Goal: Obtain resource: Download file/media

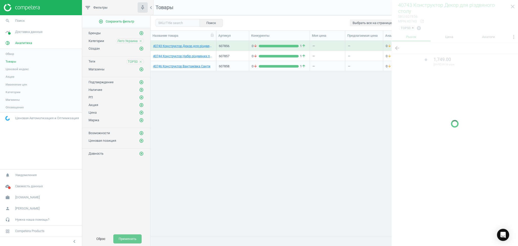
scroll to position [185, 362]
click at [514, 7] on div at bounding box center [454, 124] width 126 height 246
drag, startPoint x: 511, startPoint y: 7, endPoint x: 334, endPoint y: 100, distance: 200.3
click at [510, 7] on div at bounding box center [454, 124] width 126 height 246
click at [312, 125] on div "40743 Конструктор Декор для різдвяного столу 607856 0 arrow_downward 1 arrow_up…" at bounding box center [333, 136] width 367 height 190
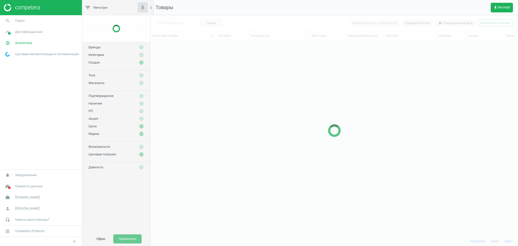
scroll to position [185, 362]
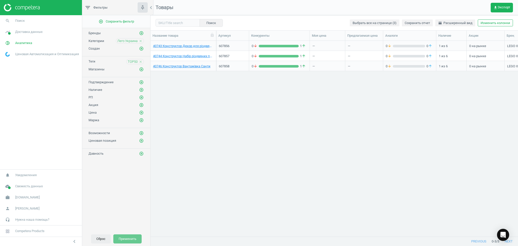
click at [100, 239] on button "Сброс" at bounding box center [101, 238] width 20 height 9
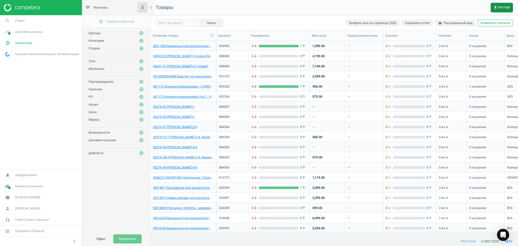
click at [502, 6] on span "get_app Экспорт" at bounding box center [501, 8] width 17 height 4
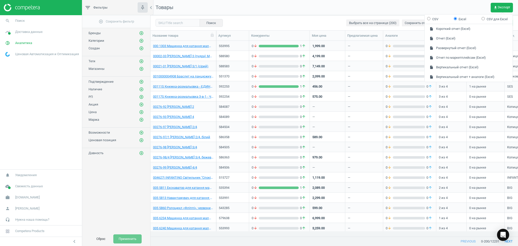
click at [313, 9] on nav "Товары get_app Экспорт" at bounding box center [333, 7] width 367 height 15
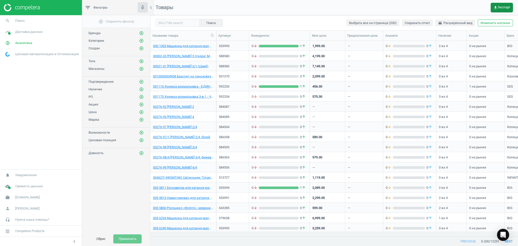
click at [502, 6] on span "get_app Экспорт" at bounding box center [501, 8] width 17 height 4
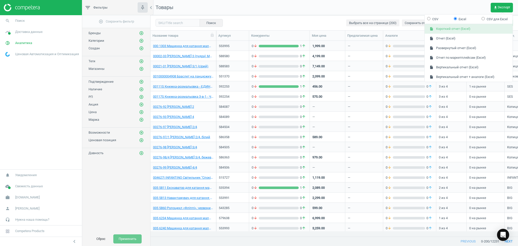
click at [442, 28] on button "insert_drive_file Короткий отчет (Excel)" at bounding box center [468, 29] width 88 height 10
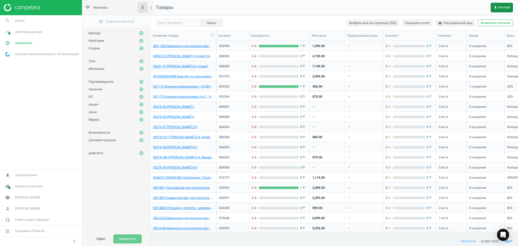
click at [507, 6] on span "get_app Экспорт" at bounding box center [501, 8] width 17 height 4
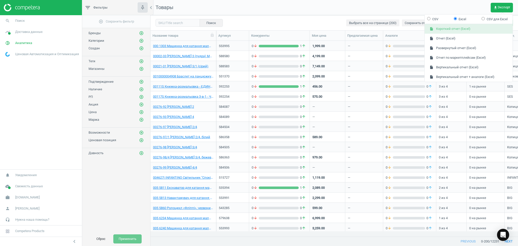
click at [449, 26] on button "insert_drive_file Короткий отчет (Excel)" at bounding box center [468, 29] width 88 height 10
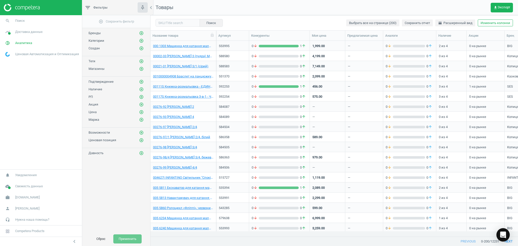
click at [501, 234] on icon "Open Intercom Messenger" at bounding box center [503, 234] width 6 height 7
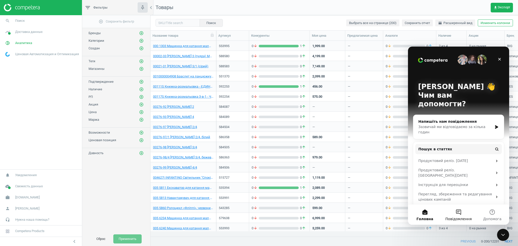
click at [459, 217] on span "Повідомлення" at bounding box center [458, 219] width 26 height 4
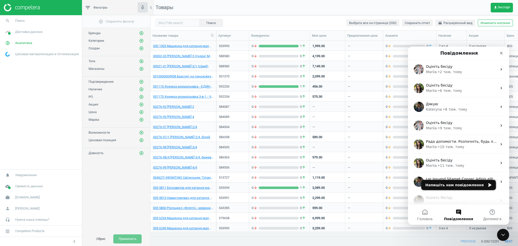
click at [468, 183] on button "Напишіть нам повідомлення" at bounding box center [458, 185] width 75 height 10
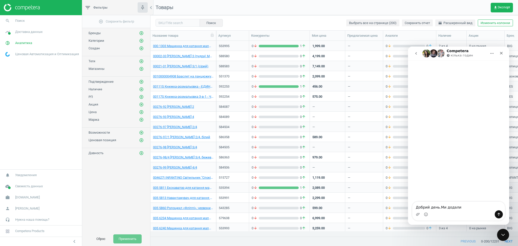
click at [438, 206] on textarea "Добрий день.Ми додали" at bounding box center [458, 205] width 92 height 9
click at [463, 207] on textarea "Добрий день. Ми додали" at bounding box center [458, 205] width 92 height 9
drag, startPoint x: 470, startPoint y: 206, endPoint x: 495, endPoint y: 205, distance: 25.1
click at [495, 205] on textarea "Добрий день. Ми додали товари у компетеру" at bounding box center [458, 205] width 92 height 9
click at [457, 205] on textarea "Добрий день. Ми додали товари. Велике прохання" at bounding box center [458, 203] width 92 height 14
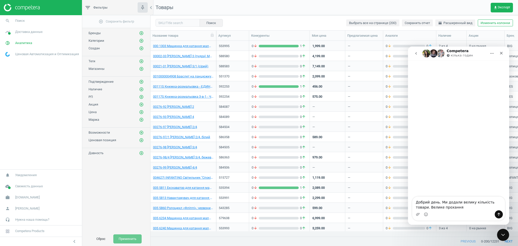
click at [496, 201] on textarea "Добрий день. Ми додали велику кількість товари. Велике прохання" at bounding box center [458, 203] width 92 height 14
click at [472, 205] on textarea "Добрий день. Ми додали велику кількість товарів в останні дні. Велике прохання" at bounding box center [458, 203] width 92 height 14
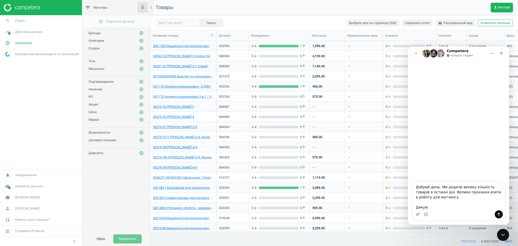
click at [438, 187] on textarea "Добрий день. Ми додали велику кількість товарів в останні дні. Велике прохання …" at bounding box center [458, 195] width 92 height 29
click at [435, 192] on textarea "Добрий день. Ми додали велику кількість товарів в останні дні. Велике прохання …" at bounding box center [458, 193] width 92 height 34
type textarea "Добрий день. Ми додали досить велику кількість товарів в останні дні. Велике пр…"
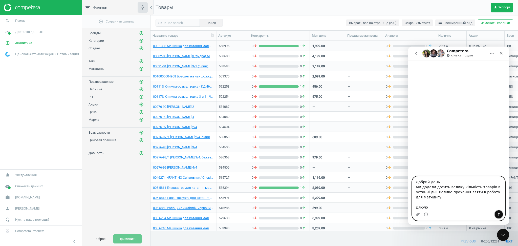
click at [498, 214] on icon "Надіслати повідомлення…" at bounding box center [498, 214] width 3 height 3
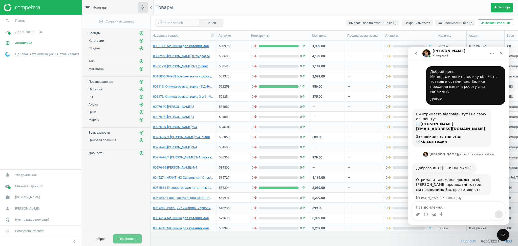
click at [141, 48] on icon "add_circle_outline" at bounding box center [141, 48] width 5 height 5
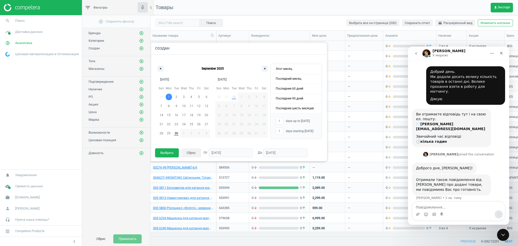
click at [168, 95] on span "1" at bounding box center [169, 96] width 2 height 9
type input "-"
type input "[DATE]"
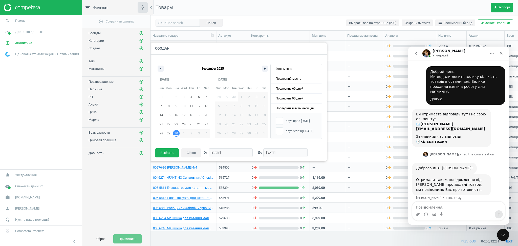
click at [177, 132] on span "30" at bounding box center [176, 133] width 4 height 9
type input "30"
type input "[DATE]"
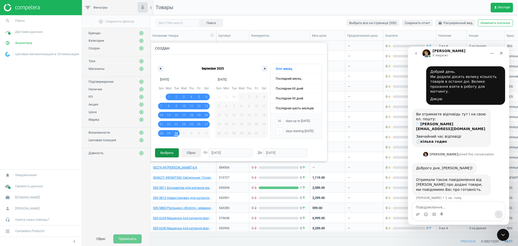
click at [164, 153] on button "Выбрать" at bounding box center [167, 152] width 24 height 9
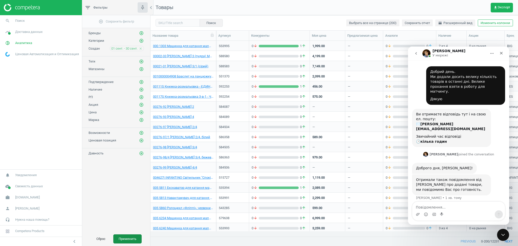
click at [129, 238] on button "Применить" at bounding box center [127, 238] width 28 height 9
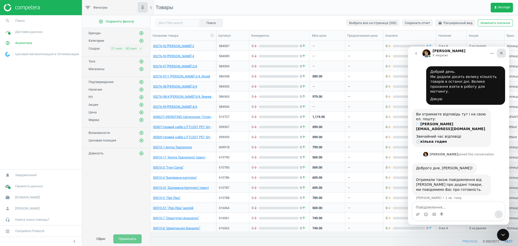
click at [502, 55] on div "Закрити" at bounding box center [500, 53] width 9 height 9
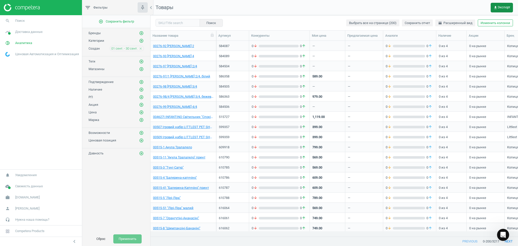
click at [499, 8] on span "get_app Экспорт" at bounding box center [501, 8] width 17 height 4
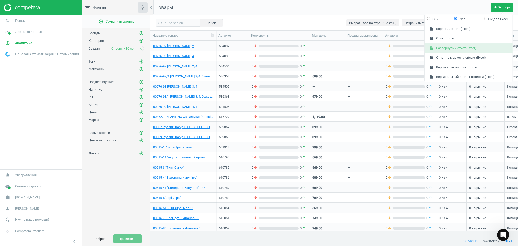
click at [446, 46] on button "insert_drive_file Развернутый отчет (Excel)" at bounding box center [468, 48] width 88 height 10
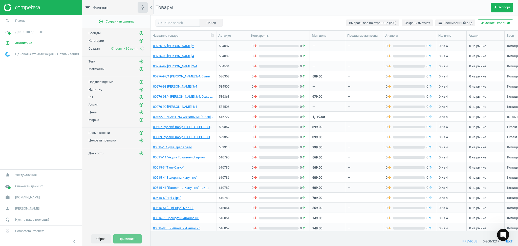
click at [102, 238] on button "Сброс" at bounding box center [101, 238] width 20 height 9
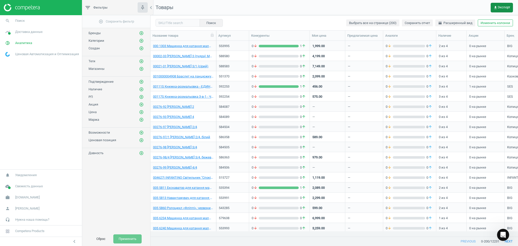
click at [509, 6] on span "get_app Экспорт" at bounding box center [501, 8] width 17 height 4
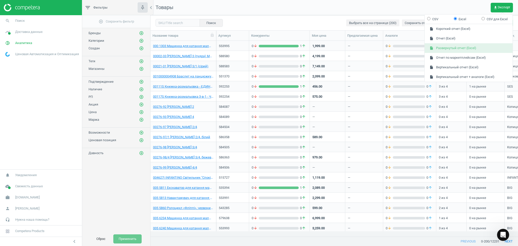
click at [451, 47] on button "insert_drive_file Развернутый отчет (Excel)" at bounding box center [468, 48] width 88 height 10
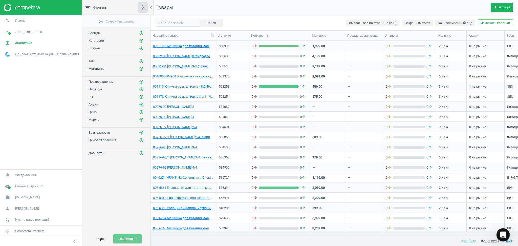
click at [502, 234] on icon "Відкрити програму для спілкування Intercom" at bounding box center [502, 234] width 8 height 8
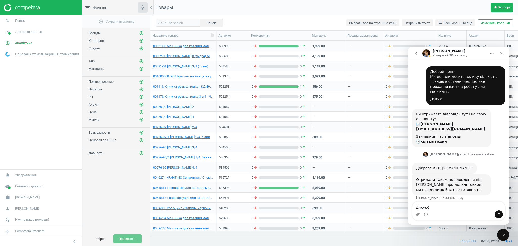
type textarea "Дякую)"
click at [498, 215] on icon "Надіслати повідомлення…" at bounding box center [498, 214] width 4 height 4
